Goal: Information Seeking & Learning: Learn about a topic

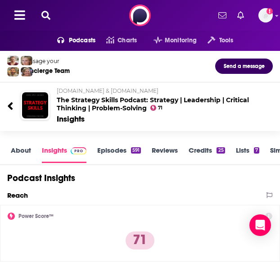
click at [118, 151] on link "Episodes 591" at bounding box center [119, 154] width 44 height 17
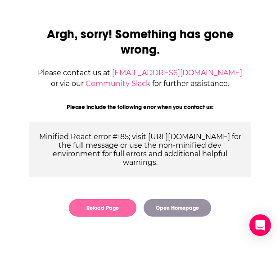
click at [107, 217] on button "Reload Page" at bounding box center [103, 208] width 68 height 18
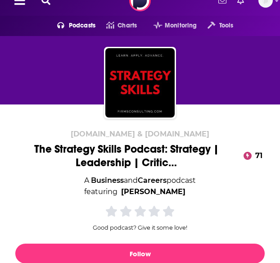
scroll to position [195, 0]
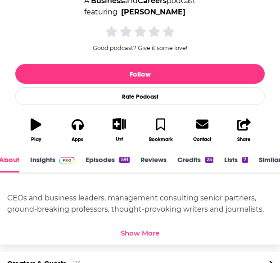
click at [99, 158] on link "Episodes 591" at bounding box center [108, 164] width 44 height 17
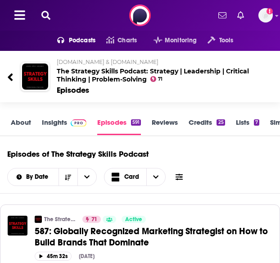
click at [182, 179] on span at bounding box center [179, 177] width 7 height 9
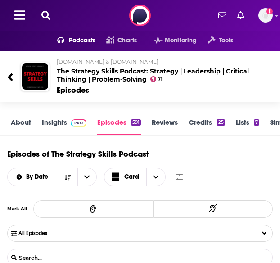
scroll to position [25, 0]
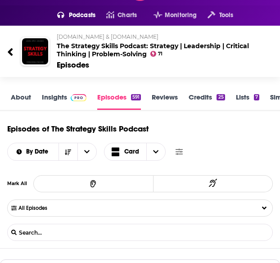
click at [41, 230] on input "List Search Input" at bounding box center [55, 233] width 94 height 7
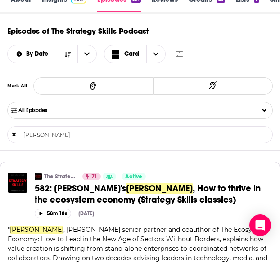
scroll to position [118, 0]
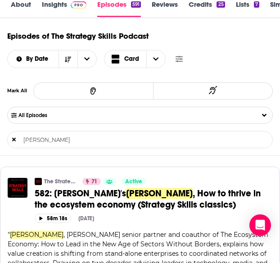
click at [56, 138] on input "Venkat Atluri" at bounding box center [55, 140] width 94 height 7
paste input "Ed Fidoe"
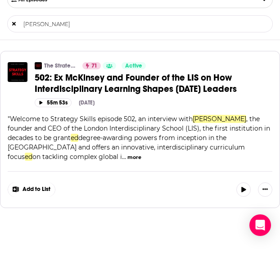
scroll to position [183, 0]
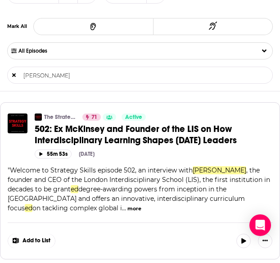
click at [49, 73] on input "Ed Fidoe" at bounding box center [55, 75] width 94 height 7
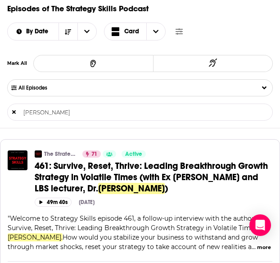
scroll to position [145, 0]
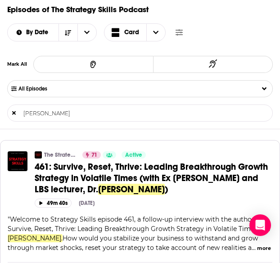
click at [75, 106] on form "Rebecca Homkes List Search Input Search..." at bounding box center [140, 113] width 266 height 17
click at [62, 107] on form "Rebecca Homkes List Search Input Search..." at bounding box center [140, 113] width 266 height 17
click at [46, 110] on input "Rebecca Homkes" at bounding box center [55, 113] width 94 height 7
drag, startPoint x: 74, startPoint y: 112, endPoint x: 34, endPoint y: 112, distance: 39.7
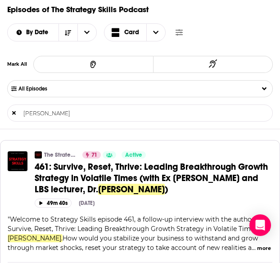
click at [34, 112] on input "Rebecca Homkes" at bounding box center [55, 113] width 94 height 7
type input "R"
type input "Emily Field"
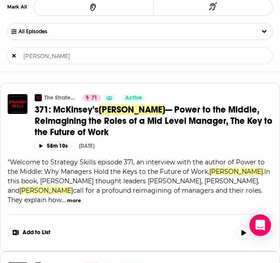
scroll to position [202, 0]
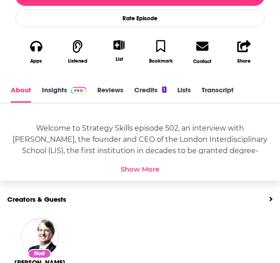
scroll to position [286, 0]
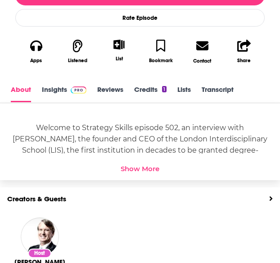
click at [50, 102] on link "Insights" at bounding box center [64, 93] width 45 height 17
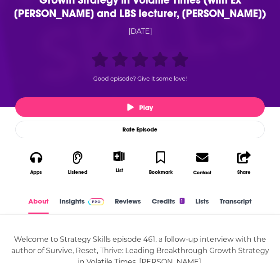
scroll to position [201, 0]
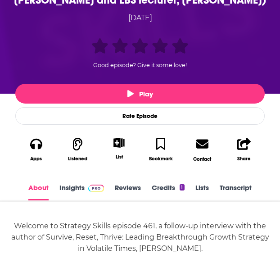
click at [72, 191] on link "Insights" at bounding box center [82, 192] width 45 height 17
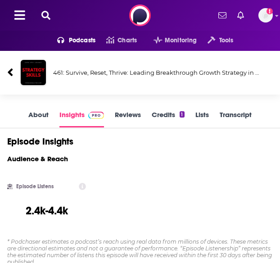
scroll to position [35, 0]
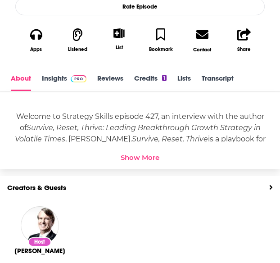
scroll to position [299, 0]
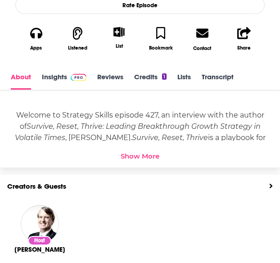
click at [66, 81] on link "Insights" at bounding box center [64, 81] width 45 height 17
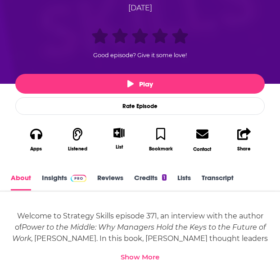
scroll to position [1, 0]
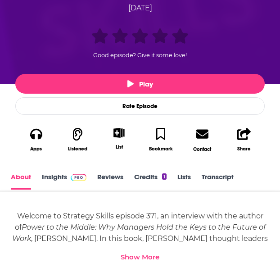
click at [69, 178] on span at bounding box center [76, 177] width 19 height 9
